Goal: Navigation & Orientation: Find specific page/section

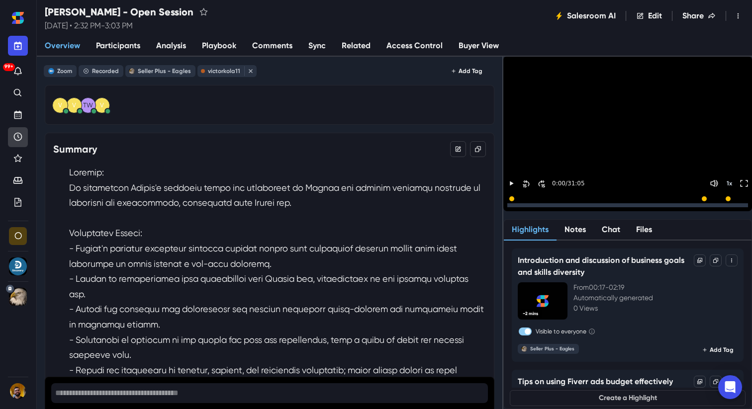
click at [18, 136] on icon "Recent" at bounding box center [18, 137] width 10 height 10
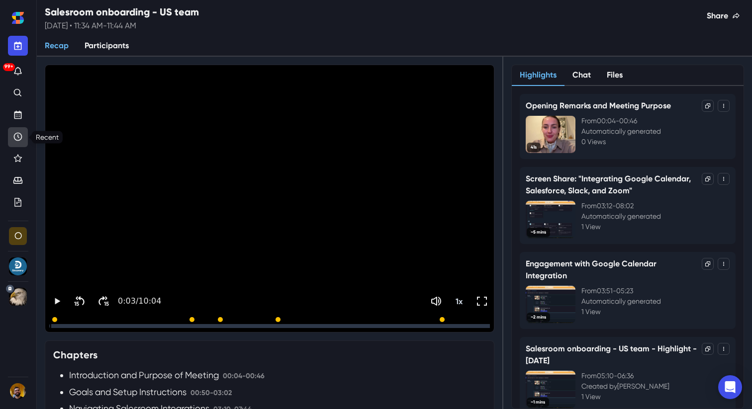
click at [18, 132] on icon "Recent" at bounding box center [18, 137] width 10 height 10
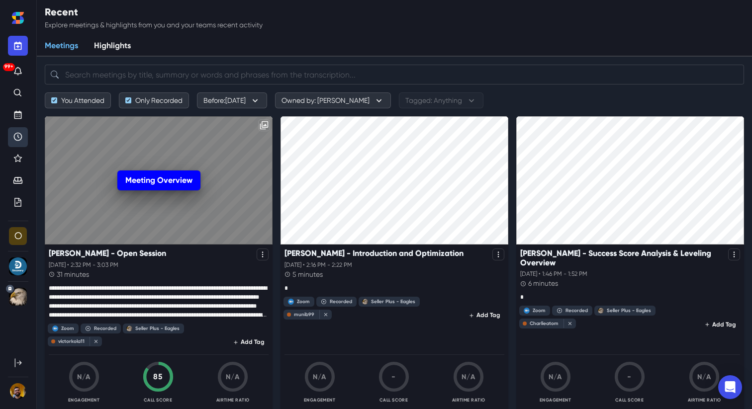
click at [160, 179] on link "Meeting Overview" at bounding box center [158, 181] width 83 height 20
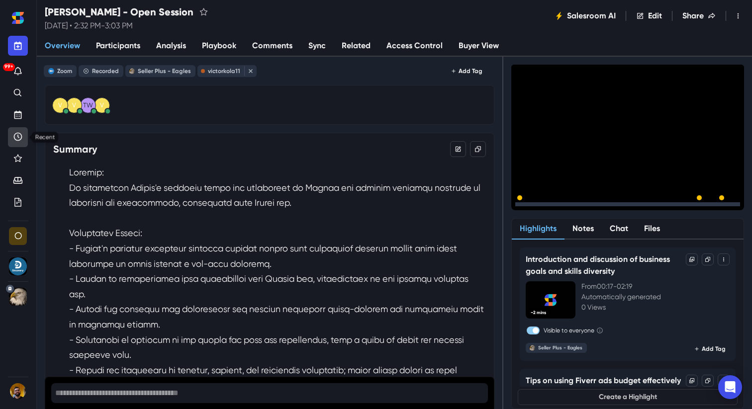
click at [19, 135] on icon "Recent" at bounding box center [18, 137] width 10 height 10
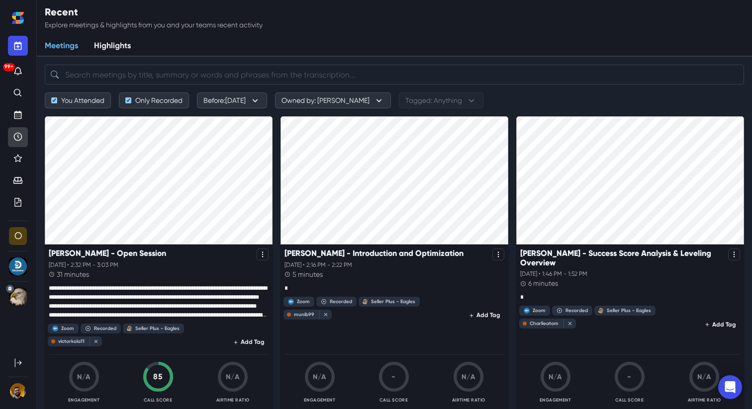
click at [19, 135] on icon "Recent" at bounding box center [18, 137] width 10 height 10
click at [17, 133] on icon "Recent" at bounding box center [18, 137] width 8 height 8
